Goal: Information Seeking & Learning: Find specific fact

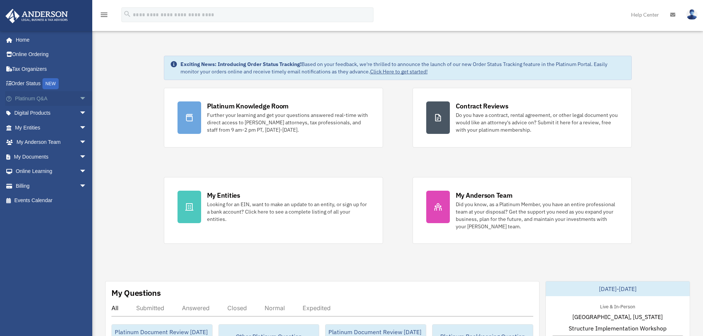
click at [79, 98] on span "arrow_drop_down" at bounding box center [86, 98] width 15 height 15
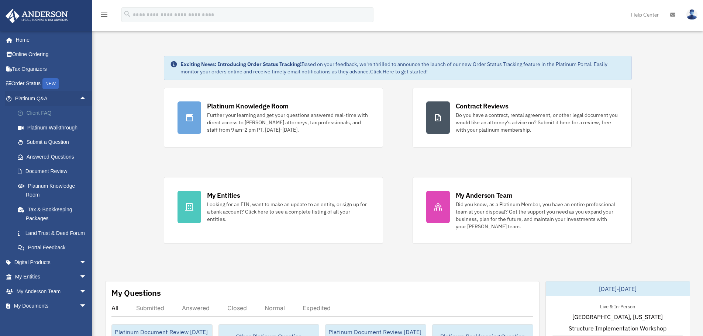
click at [48, 114] on link "Client FAQ" at bounding box center [54, 113] width 88 height 15
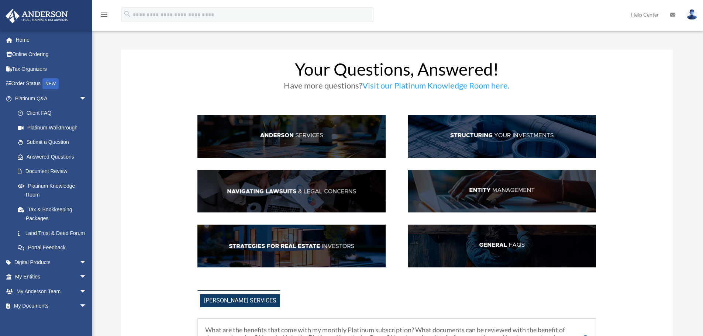
click at [542, 82] on h3 "Have more questions? Visit our Platinum Knowledge Room here." at bounding box center [397, 88] width 399 height 12
click at [471, 85] on link "Visit our Platinum Knowledge Room here." at bounding box center [436, 87] width 147 height 14
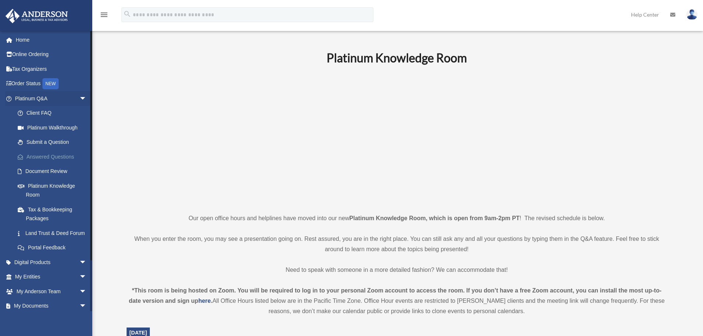
click at [34, 157] on link "Answered Questions" at bounding box center [54, 157] width 88 height 15
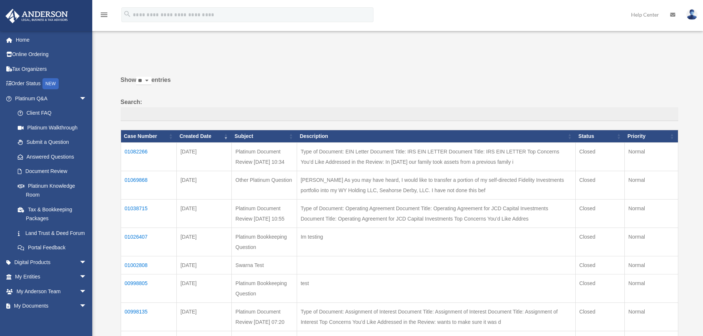
click at [140, 190] on td "01069868" at bounding box center [149, 185] width 56 height 28
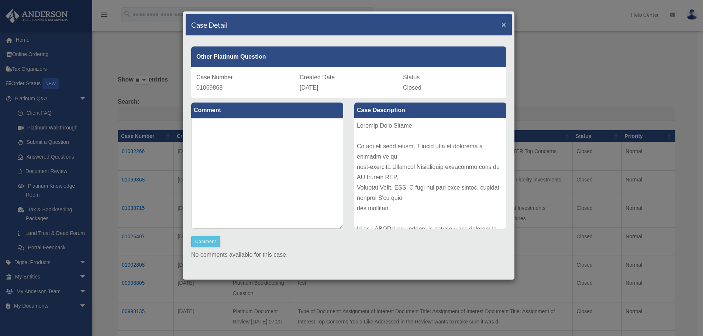
click at [502, 22] on span "×" at bounding box center [504, 24] width 5 height 8
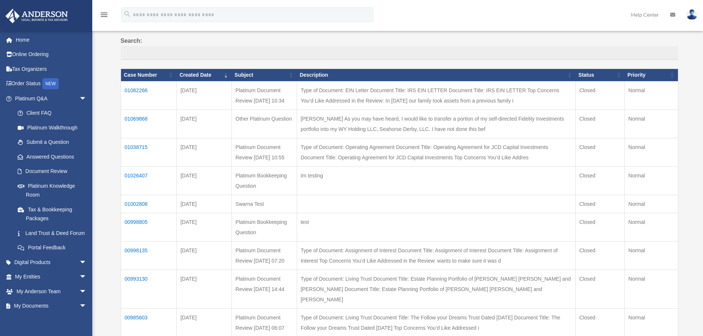
scroll to position [74, 0]
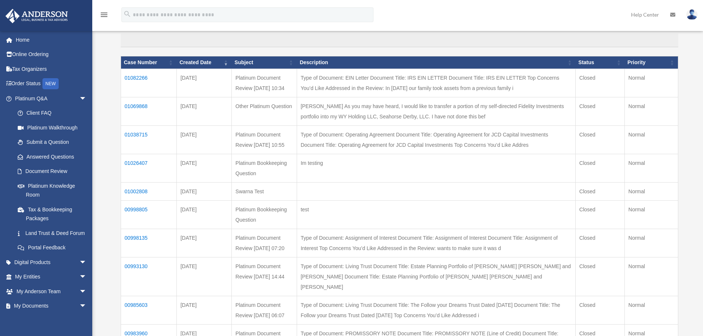
click at [142, 257] on td "00998135" at bounding box center [149, 243] width 56 height 28
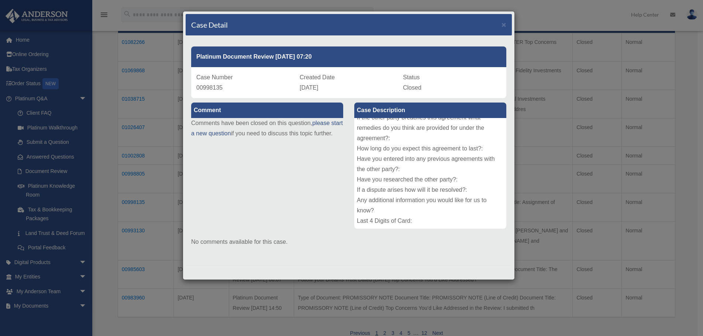
scroll to position [148, 0]
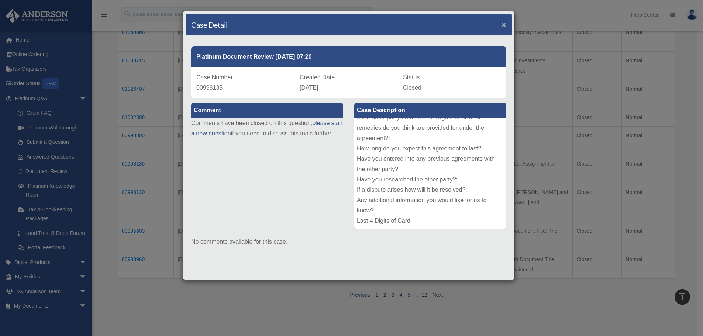
click at [505, 22] on span "×" at bounding box center [504, 24] width 5 height 8
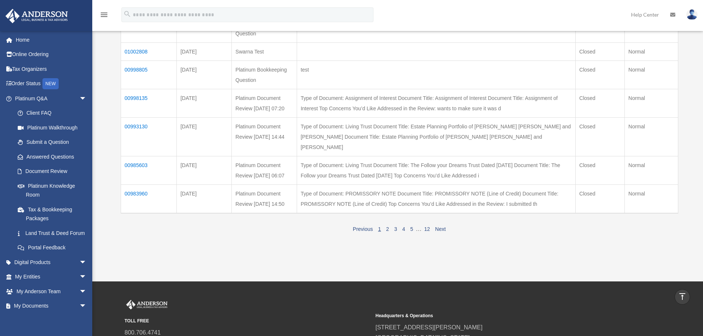
scroll to position [222, 0]
